Goal: Task Accomplishment & Management: Manage account settings

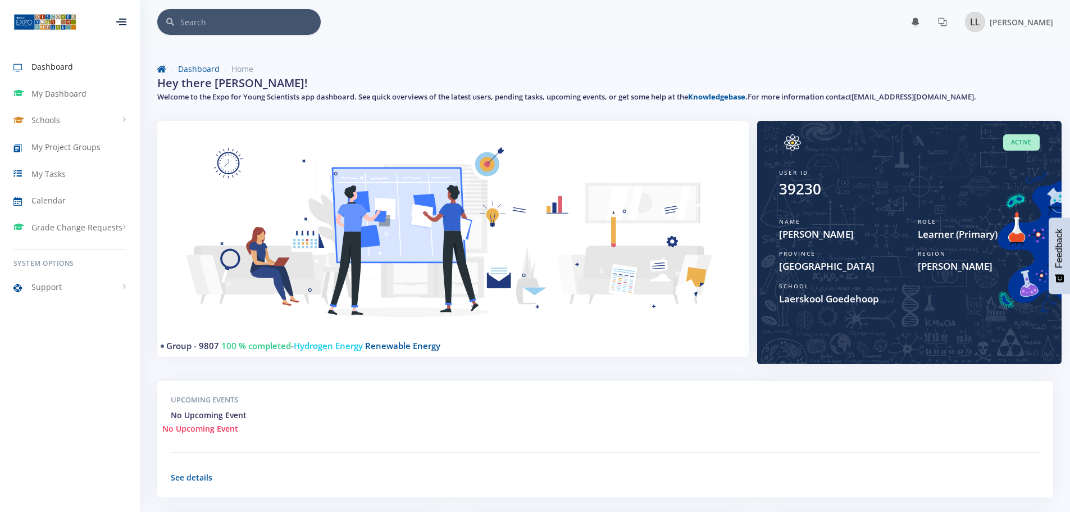
scroll to position [8, 8]
click at [60, 96] on span "My Dashboard" at bounding box center [58, 94] width 55 height 12
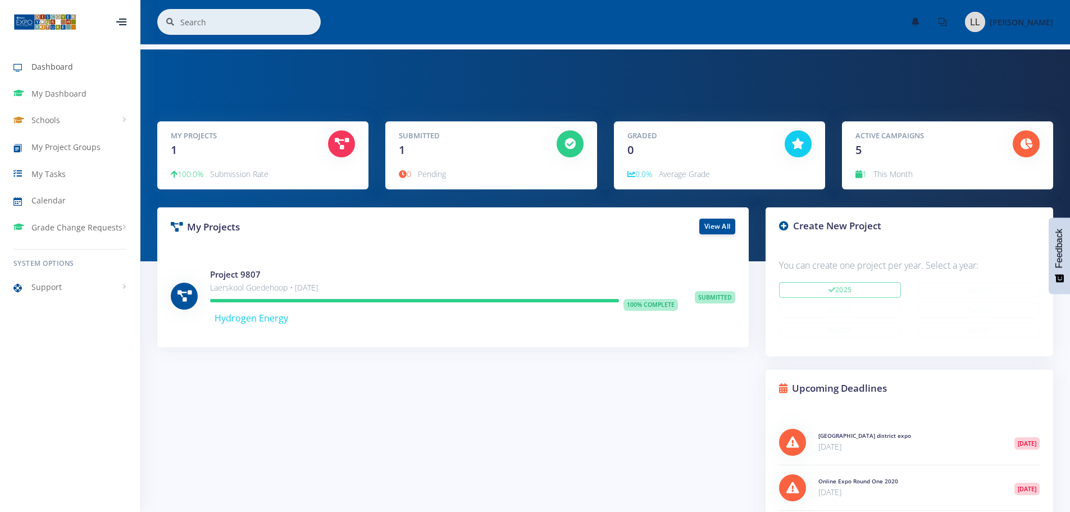
click at [43, 62] on span "Dashboard" at bounding box center [52, 67] width 42 height 12
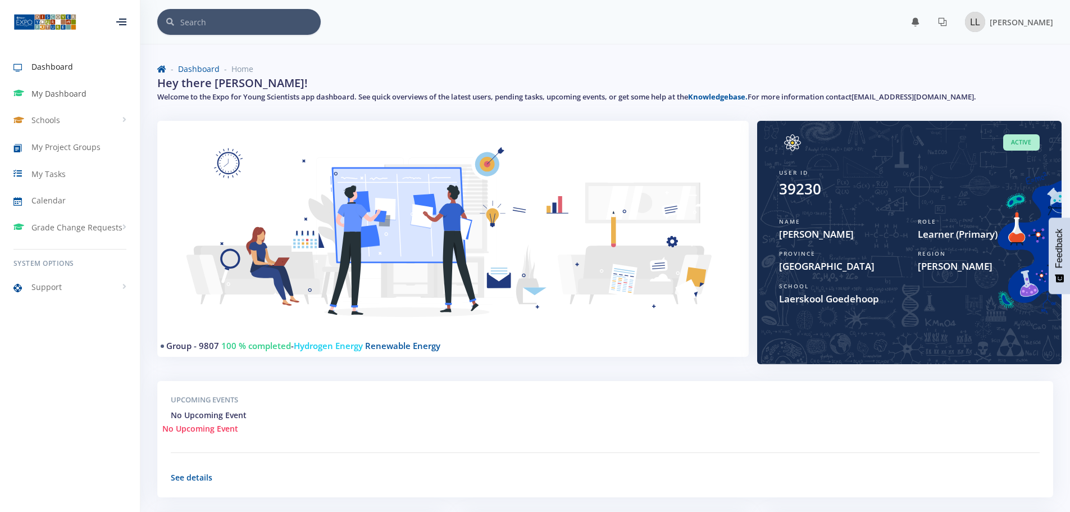
click at [44, 92] on span "My Dashboard" at bounding box center [58, 94] width 55 height 12
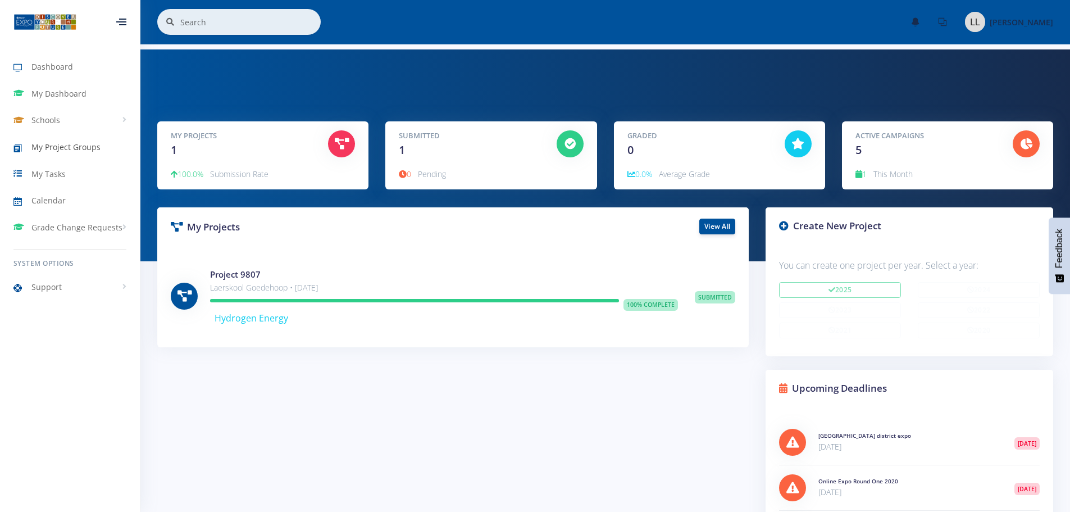
click at [61, 150] on span "My Project Groups" at bounding box center [65, 147] width 69 height 12
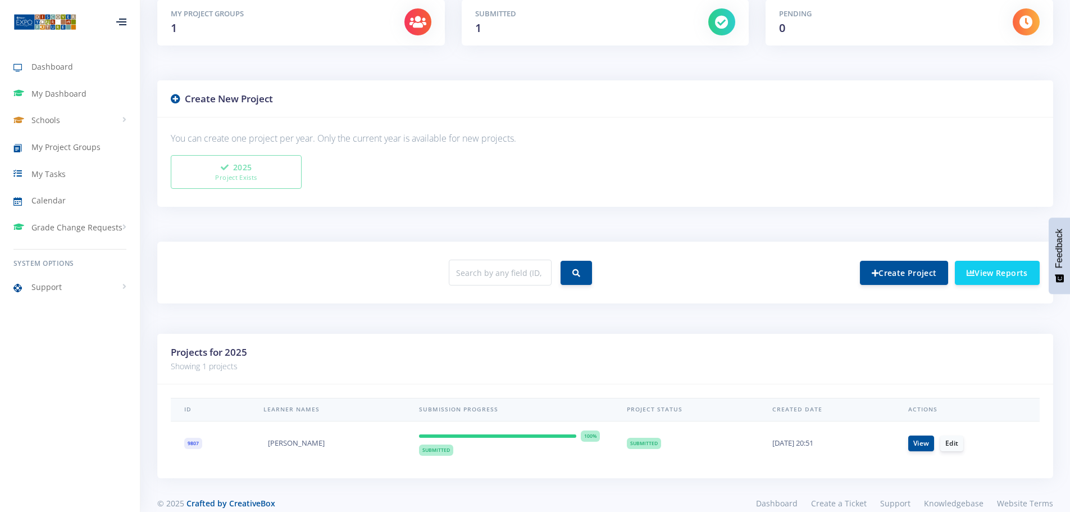
scroll to position [215, 0]
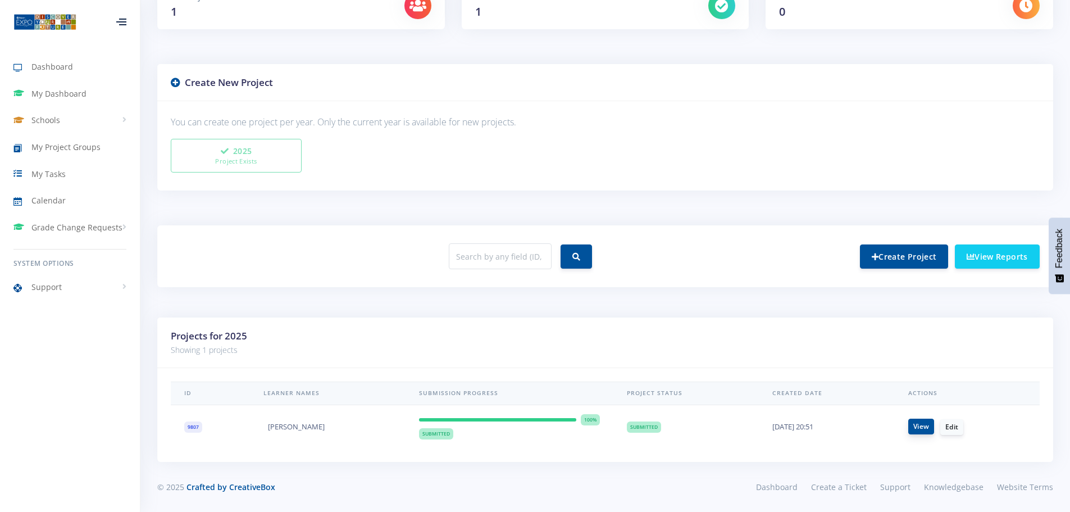
click at [918, 429] on link "View" at bounding box center [922, 427] width 26 height 16
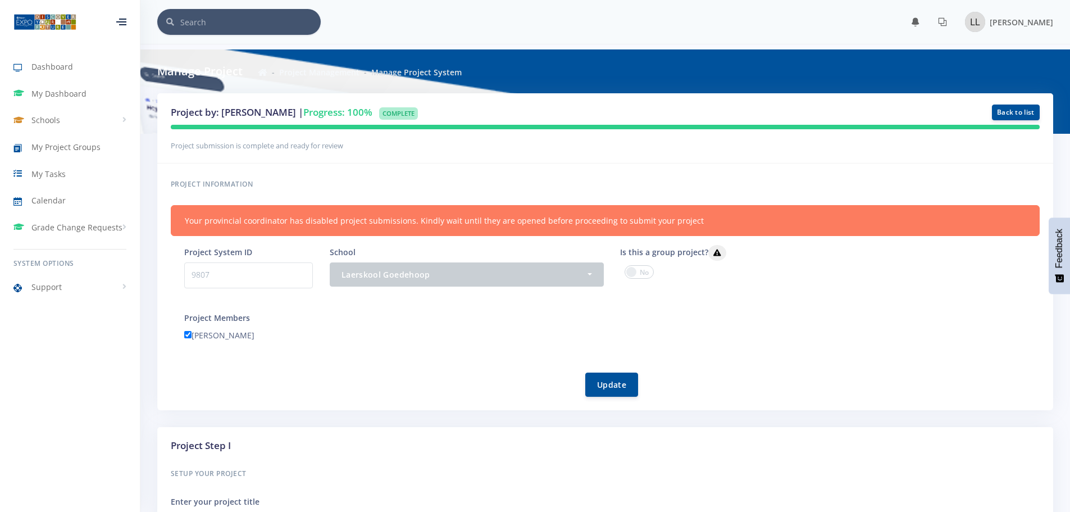
scroll to position [8, 8]
click at [644, 273] on span at bounding box center [639, 271] width 29 height 13
click at [0, 0] on input "checkbox" at bounding box center [0, 0] width 0 height 0
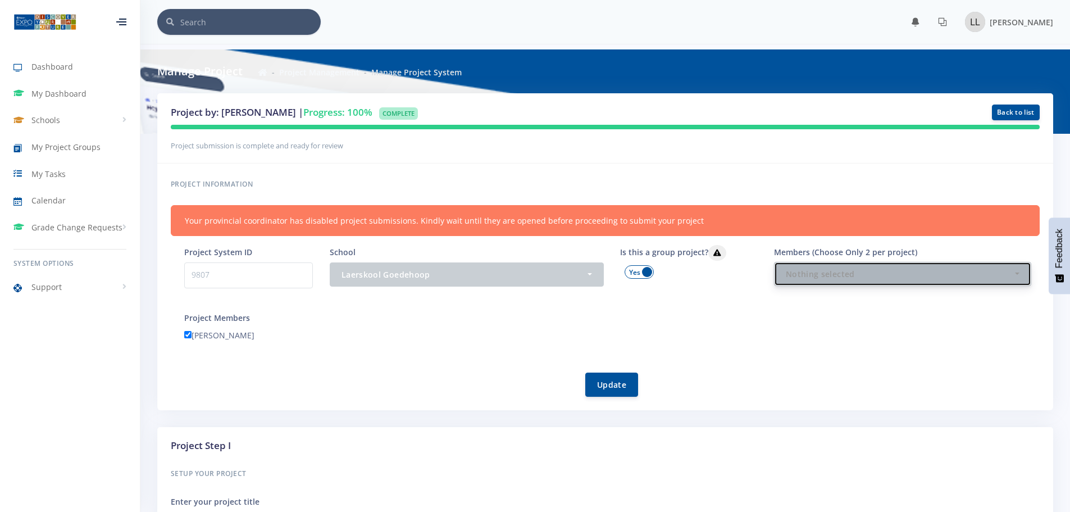
click at [849, 280] on button "Nothing selected" at bounding box center [902, 274] width 257 height 24
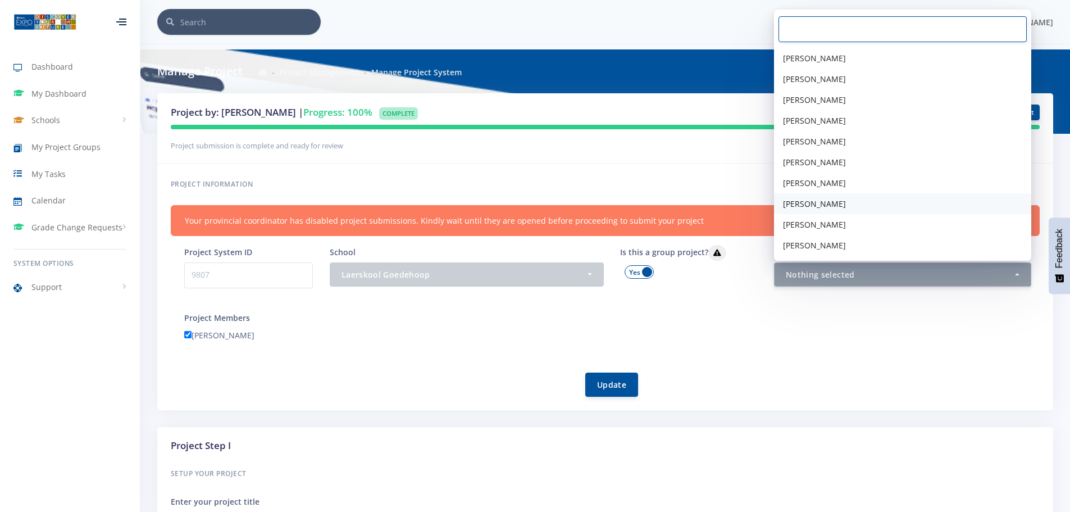
scroll to position [58, 0]
click at [806, 246] on span "Minette Bezuidenhout" at bounding box center [814, 246] width 63 height 12
select select "39231"
click at [779, 329] on div "Leané Luddick" at bounding box center [612, 336] width 873 height 17
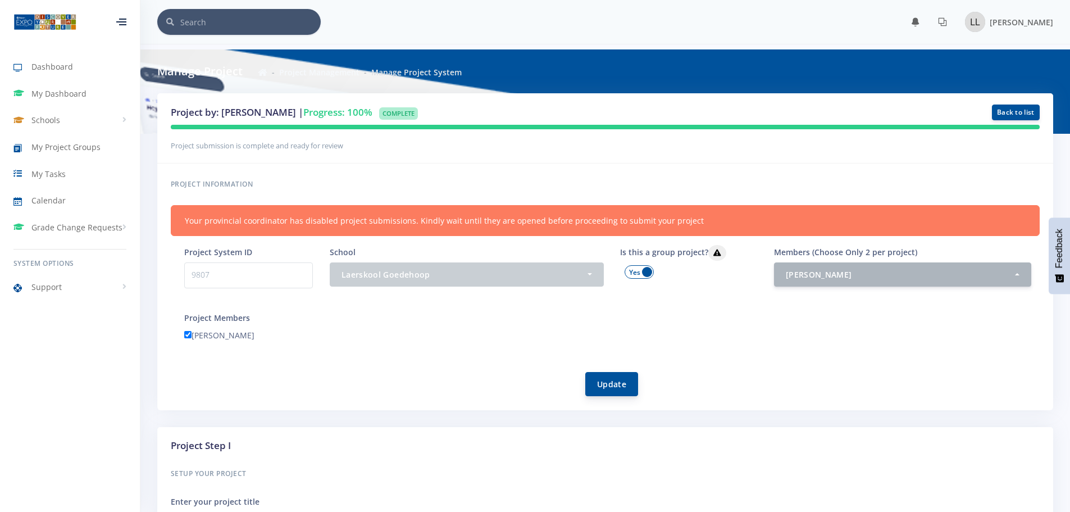
click at [606, 384] on button "Update" at bounding box center [611, 384] width 53 height 24
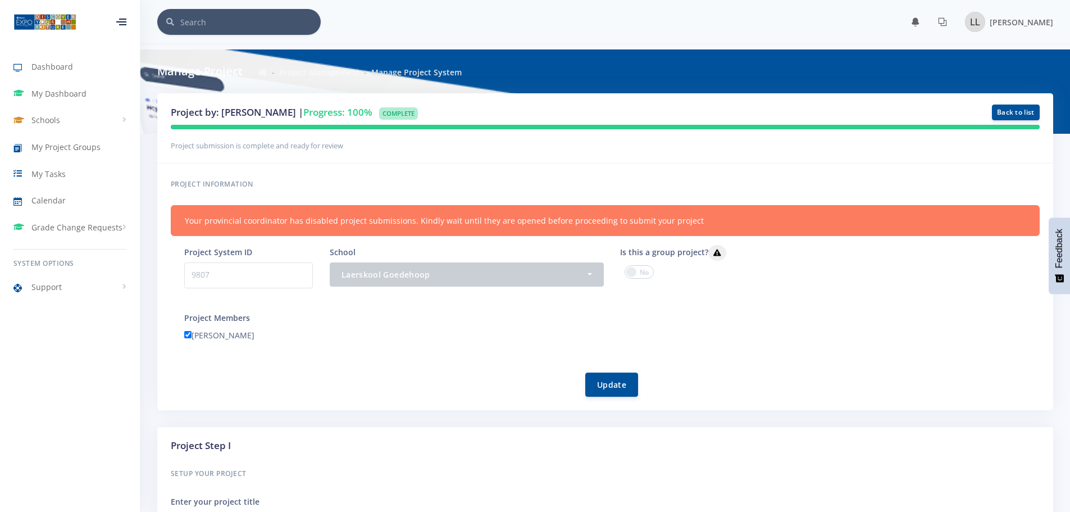
scroll to position [8, 8]
click at [751, 351] on form "Project System ID 9807 School - Laerskool Goedehoop Laerskool Goedehoop - Nothi…" at bounding box center [612, 321] width 856 height 152
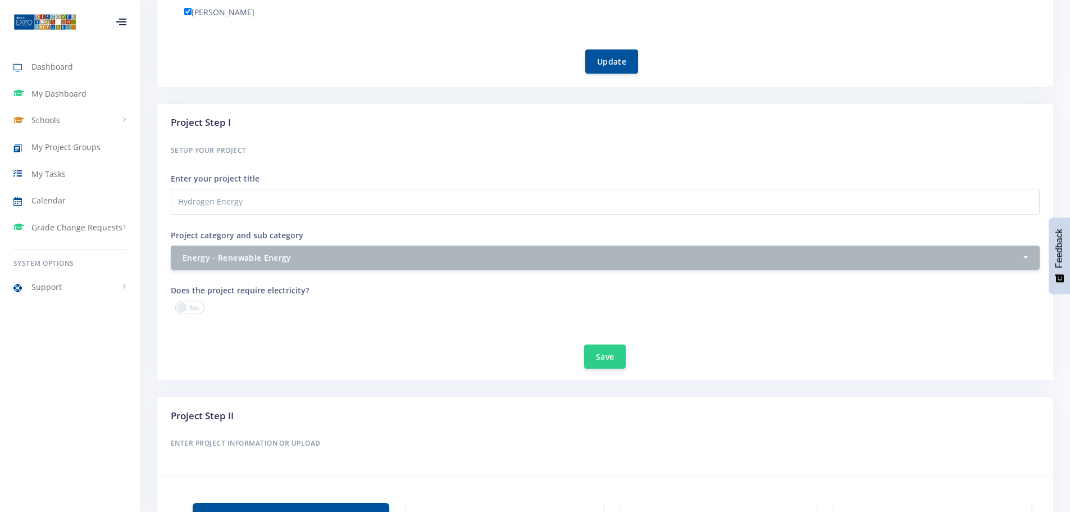
scroll to position [0, 0]
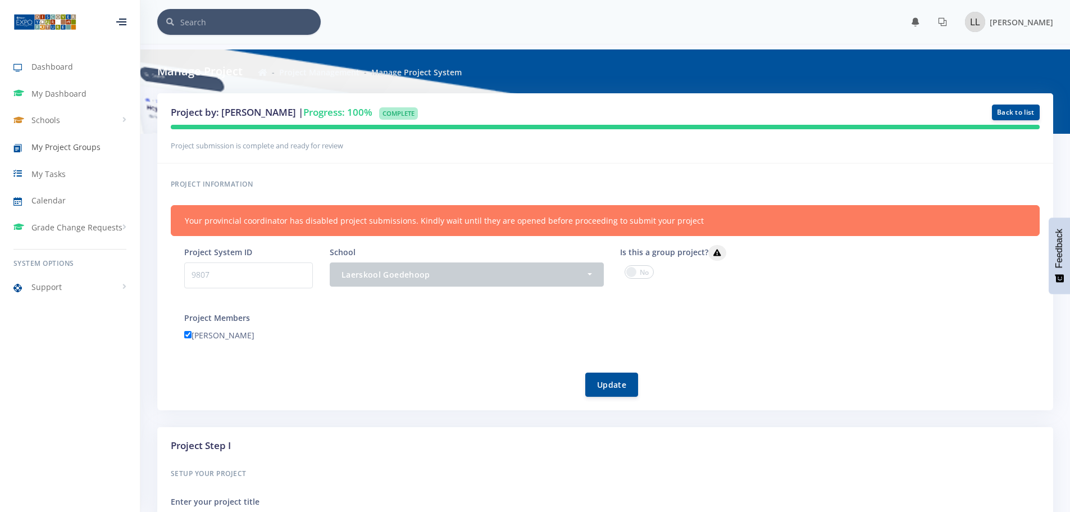
click at [57, 146] on span "My Project Groups" at bounding box center [65, 147] width 69 height 12
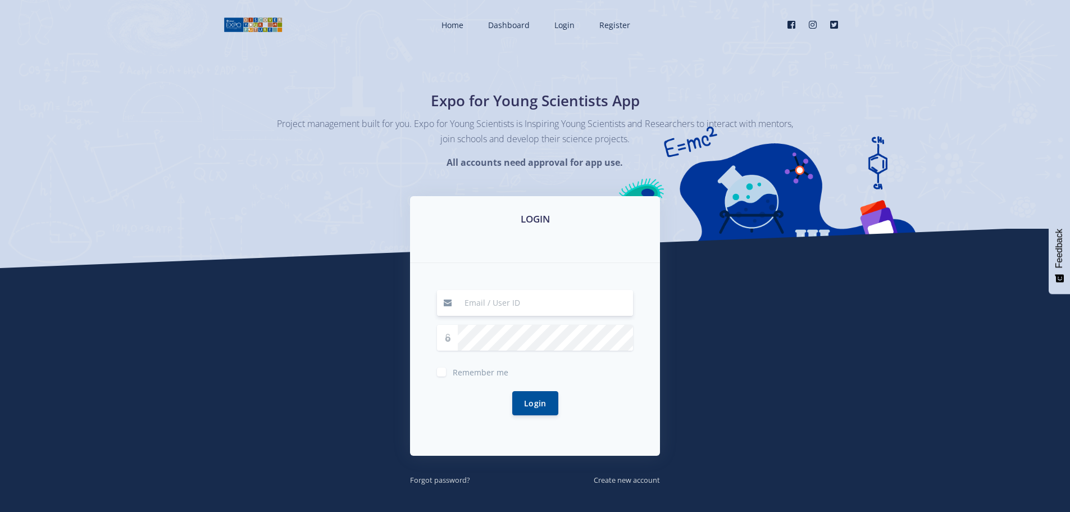
click at [485, 301] on input at bounding box center [545, 303] width 175 height 26
type input "[EMAIL_ADDRESS][DOMAIN_NAME]"
click at [526, 402] on button "Login" at bounding box center [535, 402] width 46 height 24
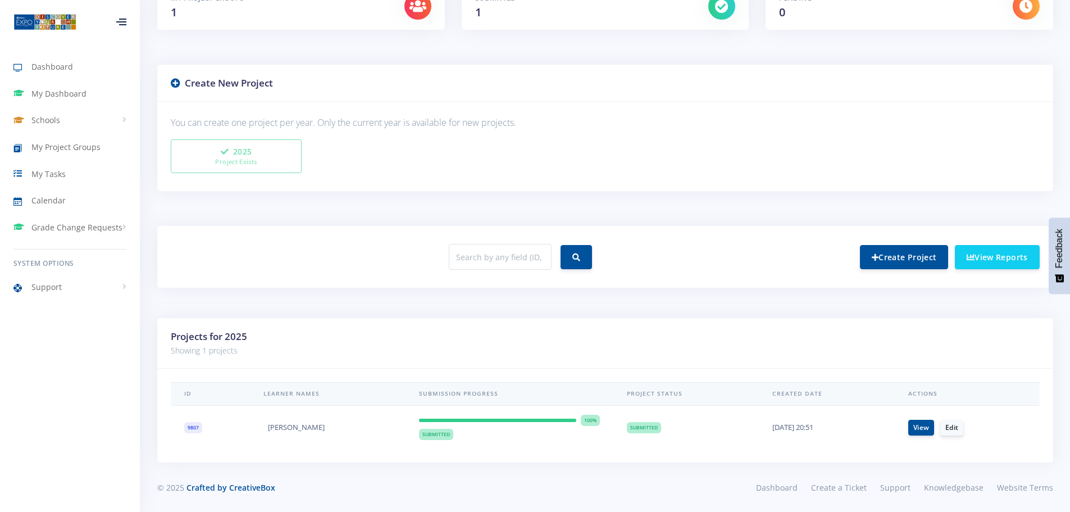
scroll to position [215, 0]
click at [926, 430] on link "View" at bounding box center [922, 427] width 26 height 16
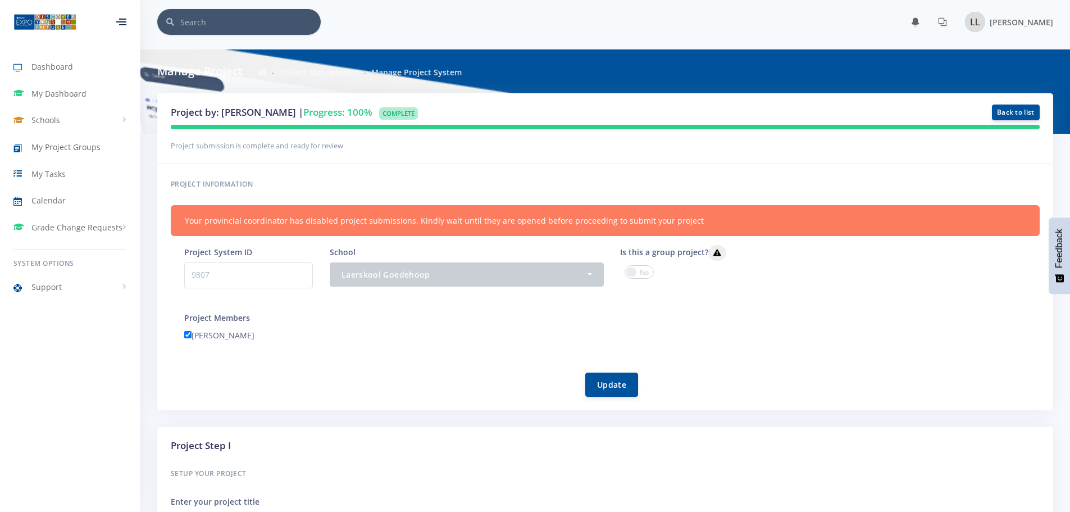
scroll to position [8, 8]
click at [647, 274] on span at bounding box center [639, 271] width 29 height 13
click at [0, 0] on input "checkbox" at bounding box center [0, 0] width 0 height 0
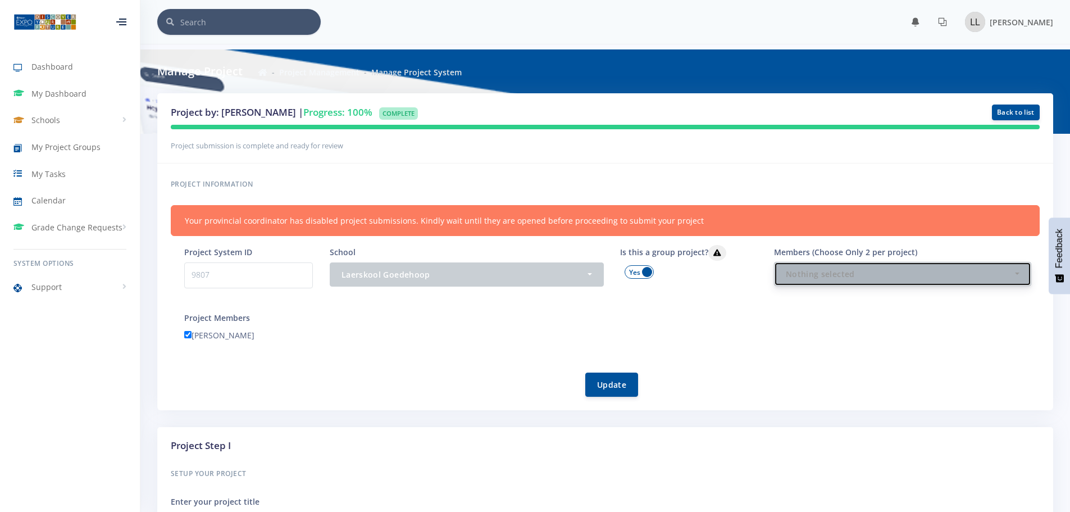
click at [820, 273] on div "Nothing selected" at bounding box center [899, 274] width 227 height 12
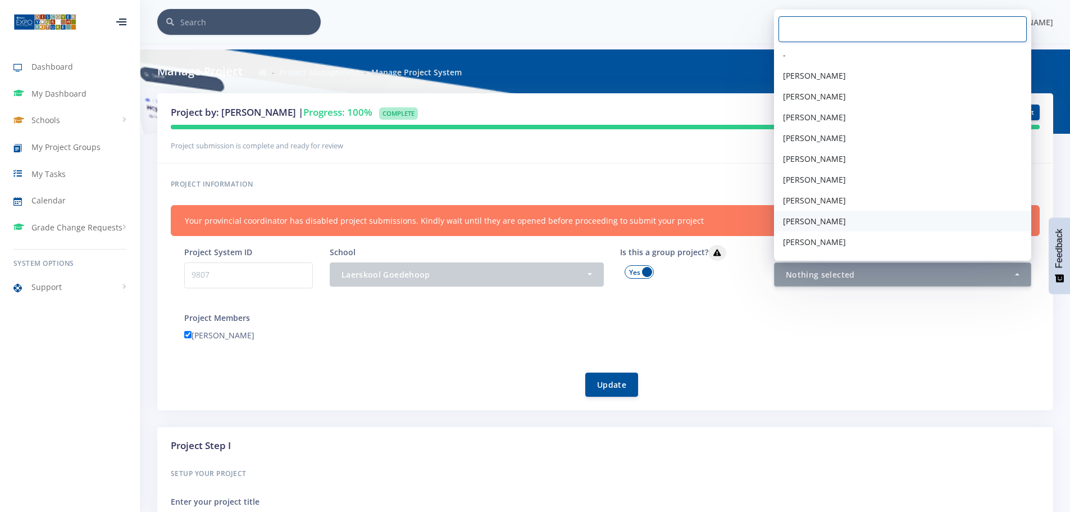
scroll to position [58, 0]
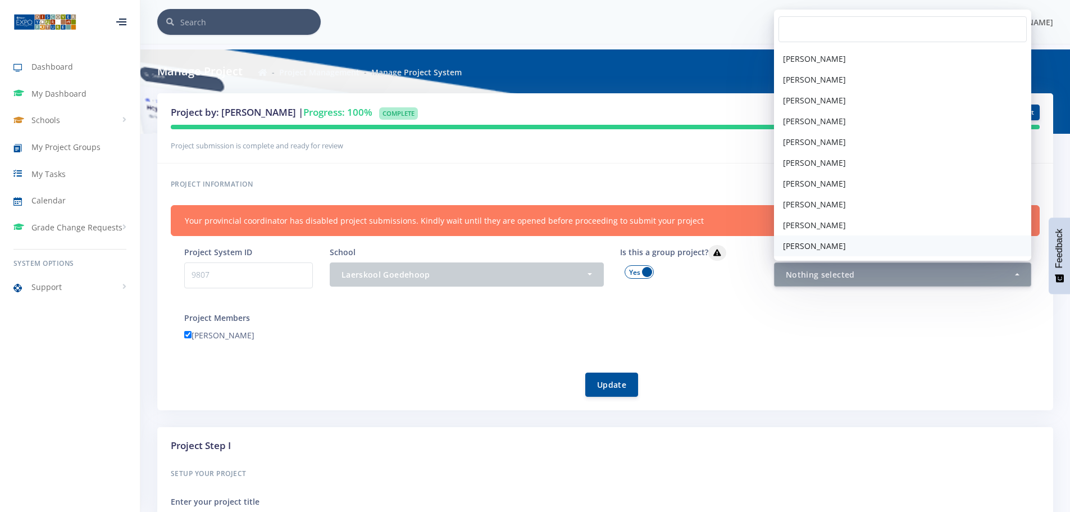
click at [813, 250] on span "[PERSON_NAME]" at bounding box center [814, 246] width 63 height 12
select select "39231"
click at [802, 355] on form "Project System ID 9807 School - Laerskool Goedehoop Laerskool Goedehoop - Minet…" at bounding box center [612, 321] width 856 height 152
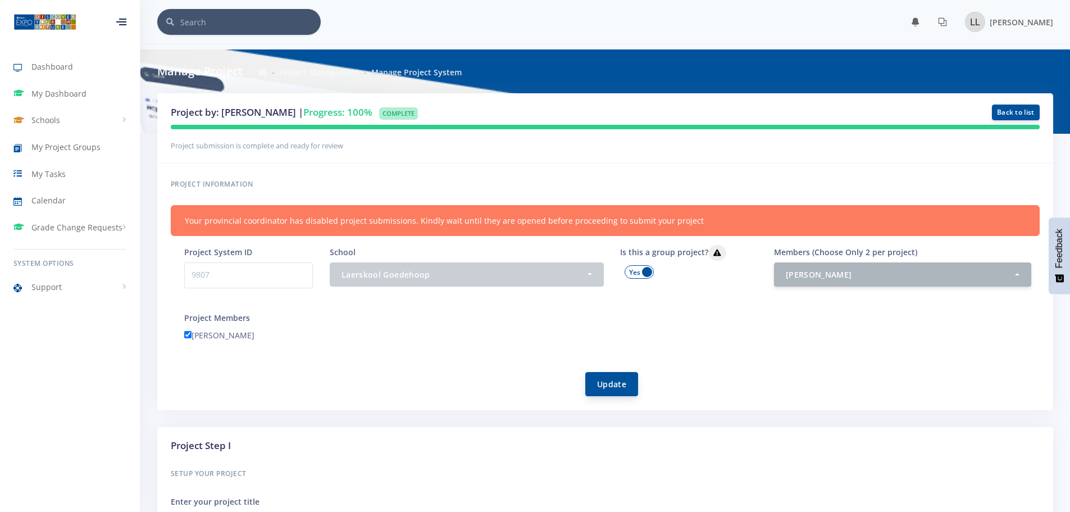
click at [611, 385] on button "Update" at bounding box center [611, 384] width 53 height 24
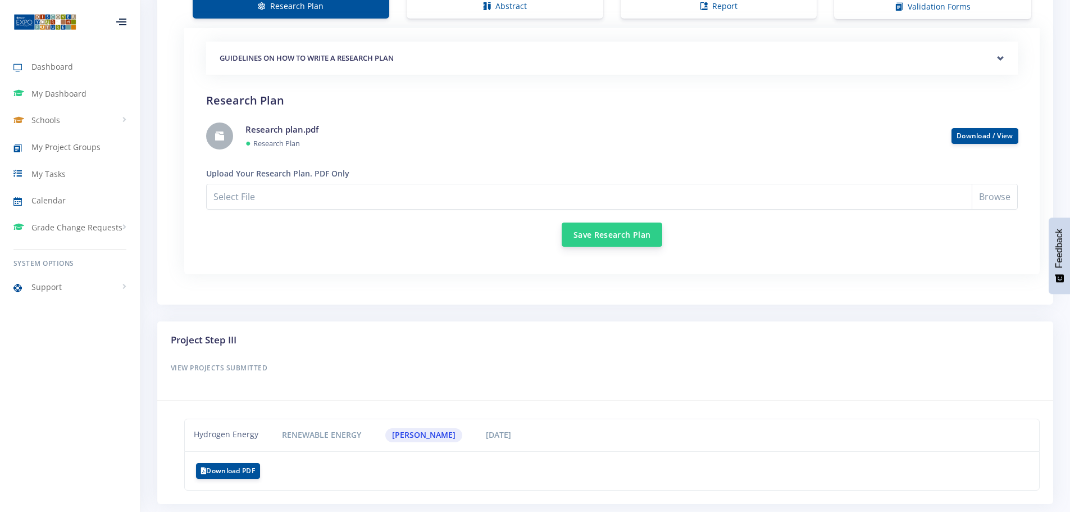
scroll to position [1053, 0]
